Goal: Check status: Check status

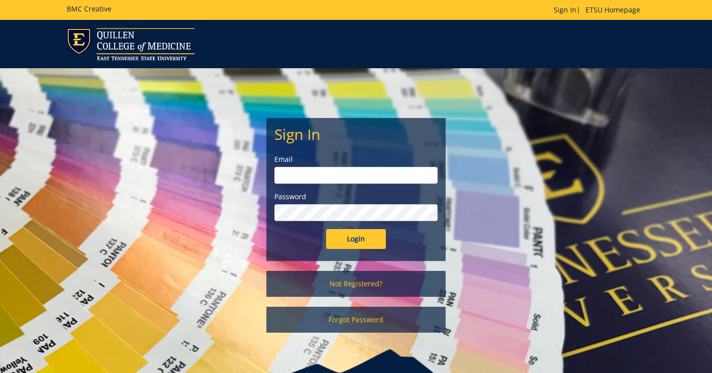
type input "[EMAIL_ADDRESS][DOMAIN_NAME]"
click at [356, 239] on input "Login" at bounding box center [356, 239] width 60 height 20
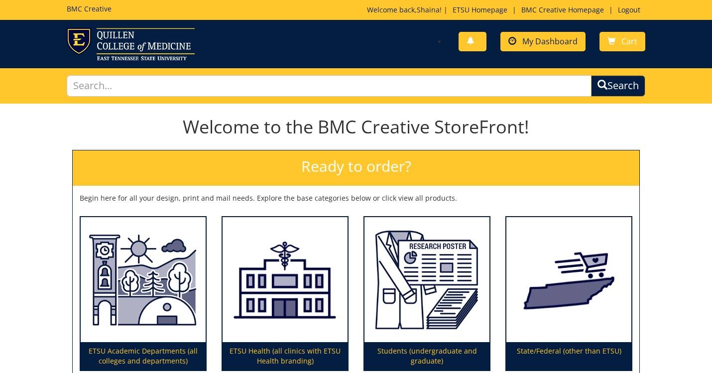
click at [541, 38] on span "My Dashboard" at bounding box center [549, 41] width 55 height 11
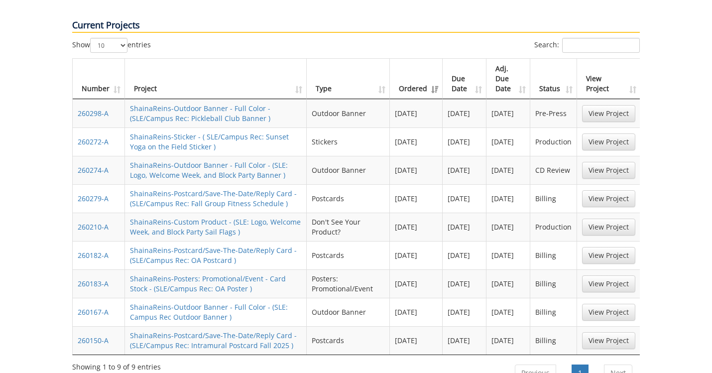
scroll to position [439, 0]
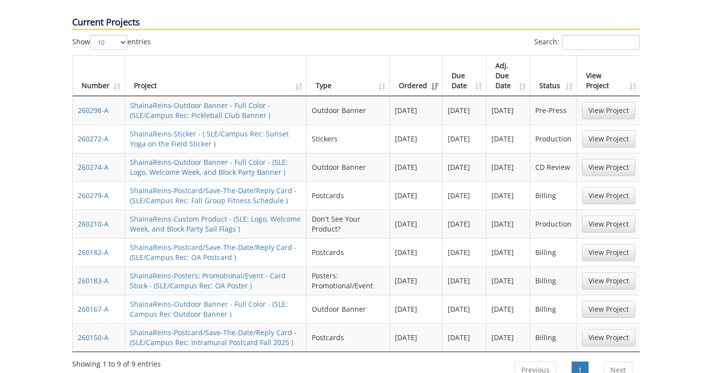
click at [540, 153] on td "CD Review" at bounding box center [553, 167] width 47 height 28
click at [600, 159] on link "View Project" at bounding box center [608, 167] width 53 height 17
click at [601, 216] on link "View Project" at bounding box center [608, 224] width 53 height 17
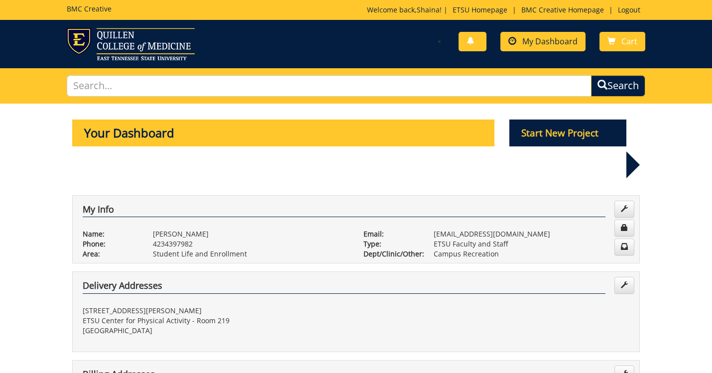
scroll to position [0, 0]
click at [535, 45] on span "My Dashboard" at bounding box center [549, 41] width 55 height 11
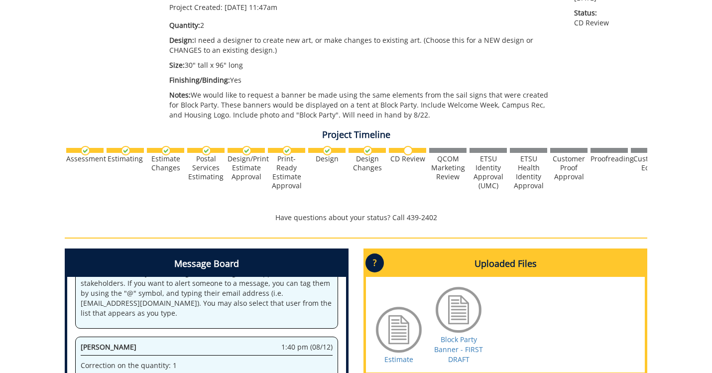
scroll to position [200, 0]
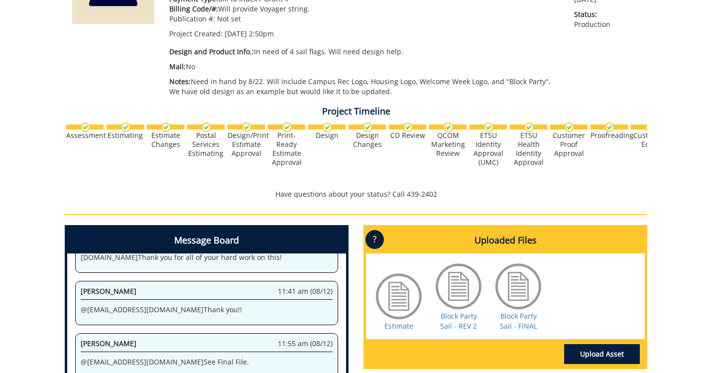
scroll to position [180, 0]
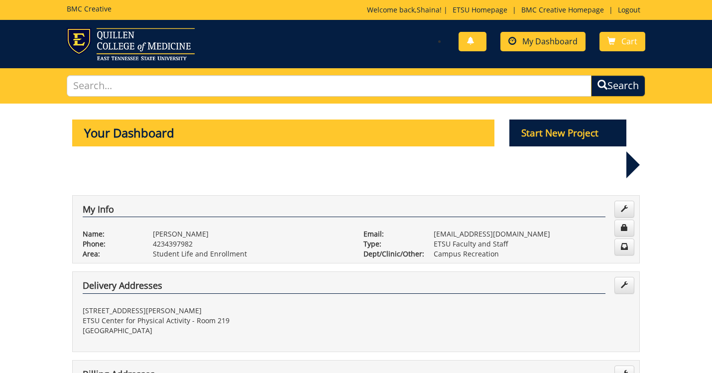
click at [538, 46] on span "My Dashboard" at bounding box center [549, 41] width 55 height 11
